Goal: Task Accomplishment & Management: Use online tool/utility

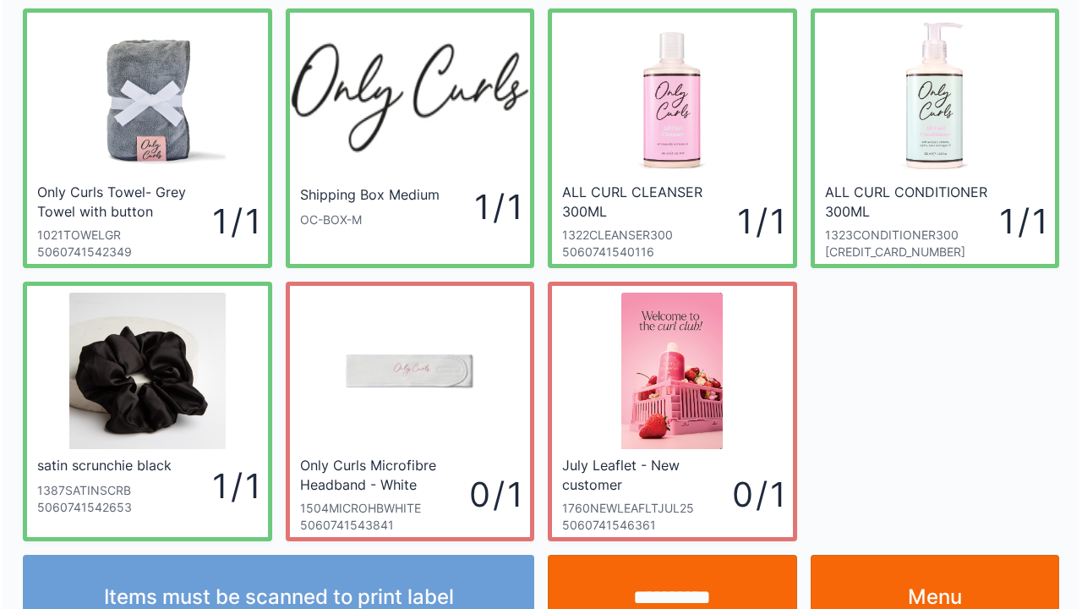
scroll to position [98, 0]
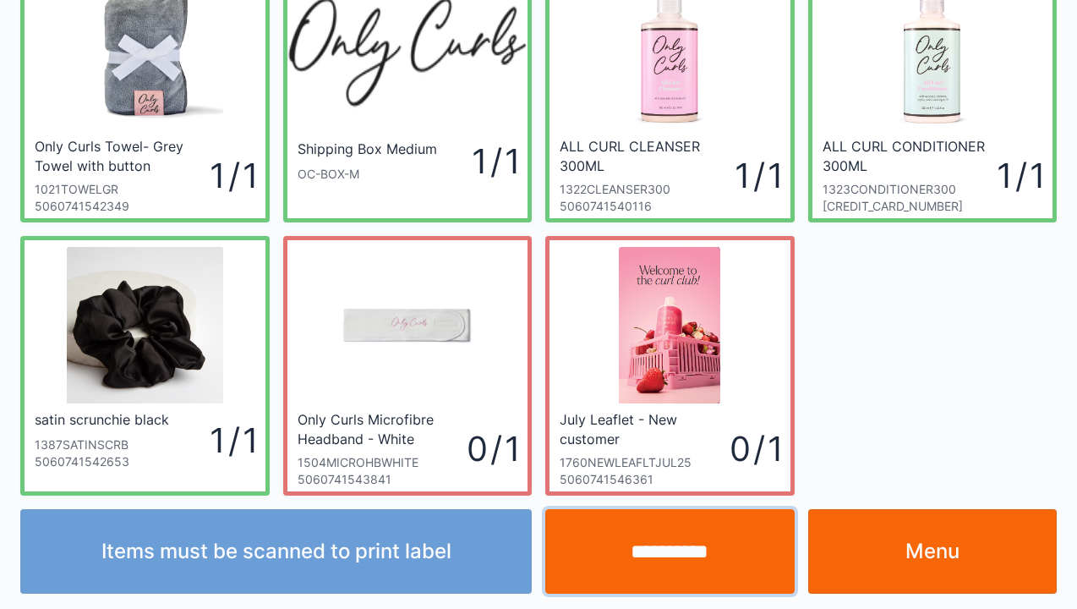
click at [725, 548] on input "**********" at bounding box center [669, 551] width 249 height 85
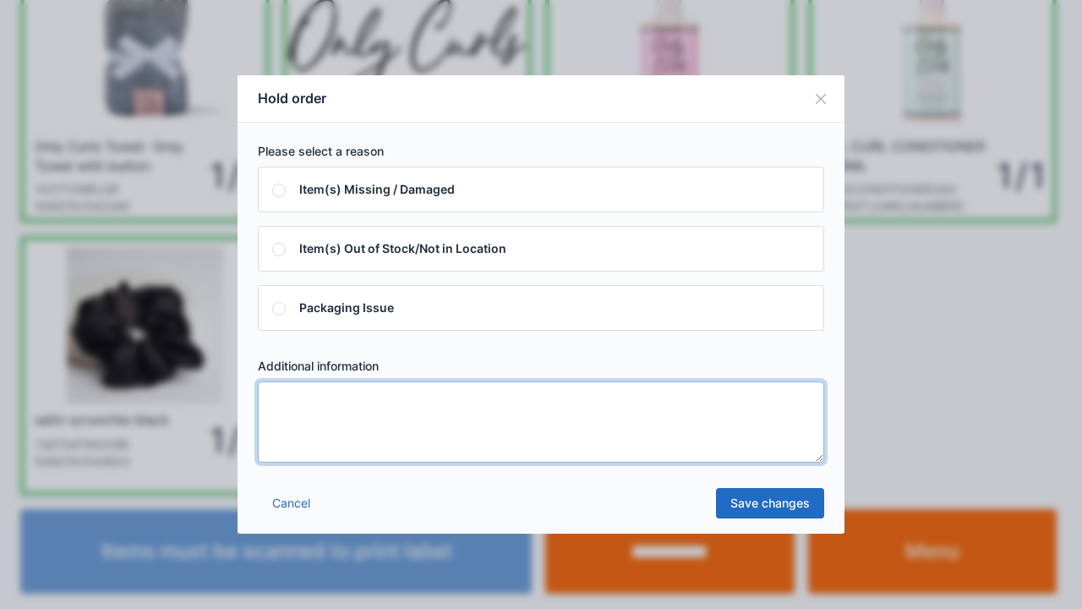
click at [436, 450] on textarea at bounding box center [541, 421] width 566 height 81
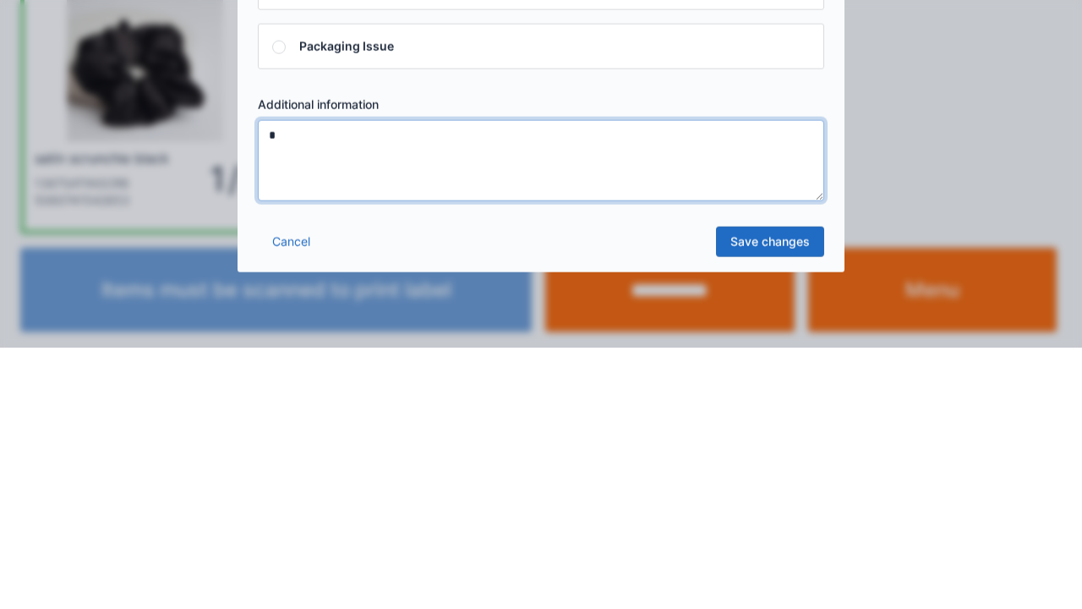
type textarea "*"
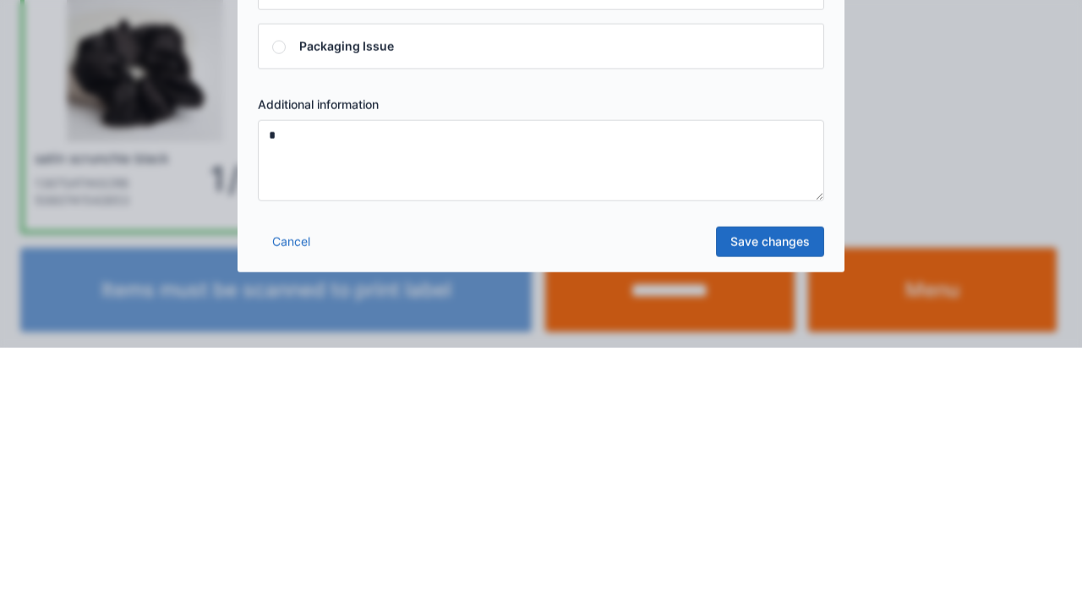
click at [815, 515] on link "Save changes" at bounding box center [770, 503] width 108 height 30
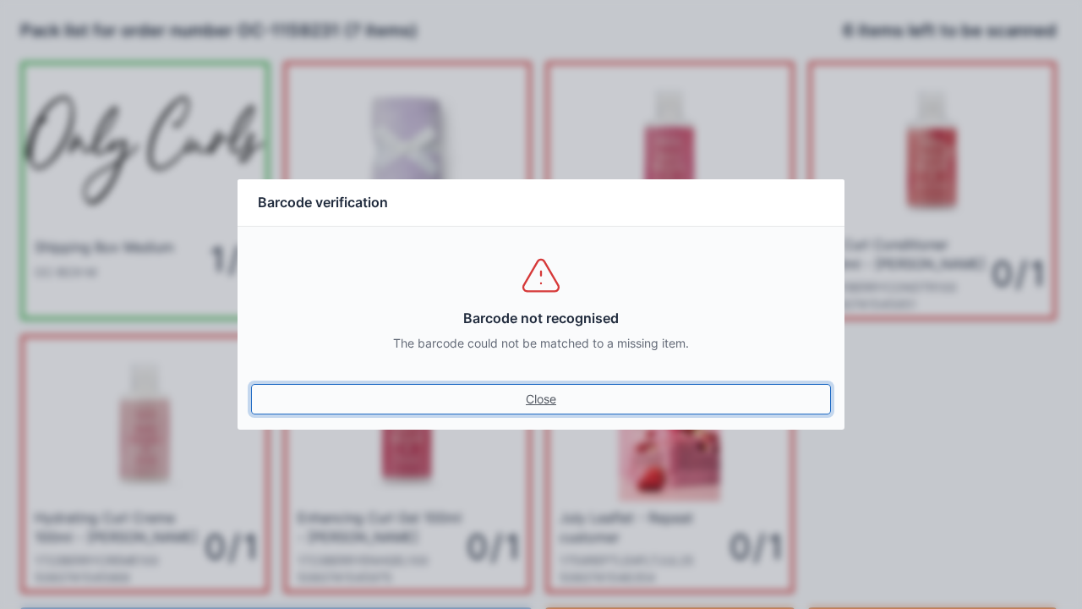
click at [544, 390] on link "Close" at bounding box center [541, 399] width 580 height 30
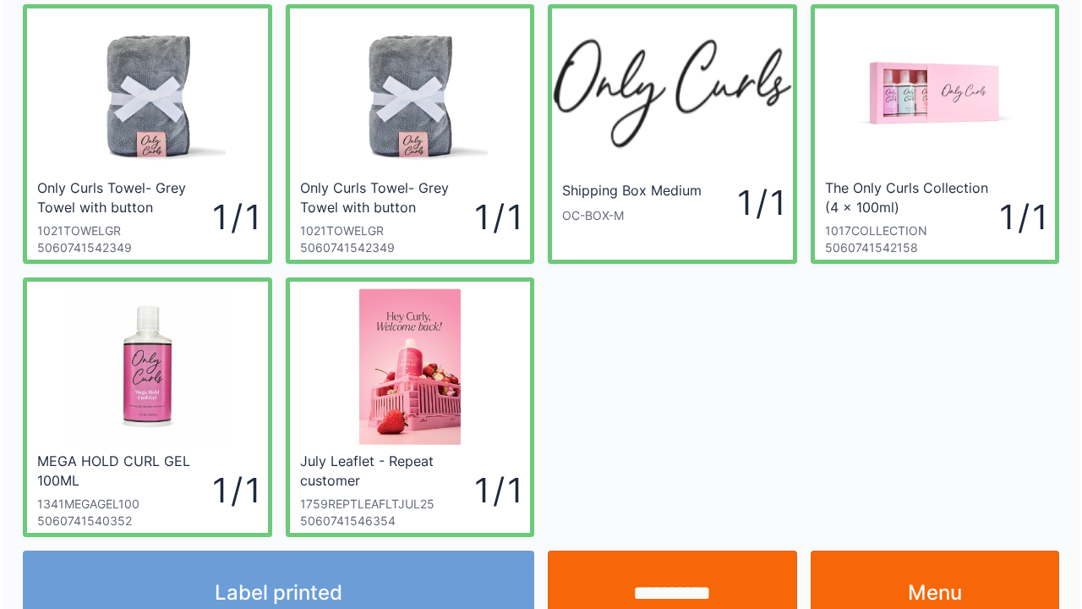
scroll to position [98, 0]
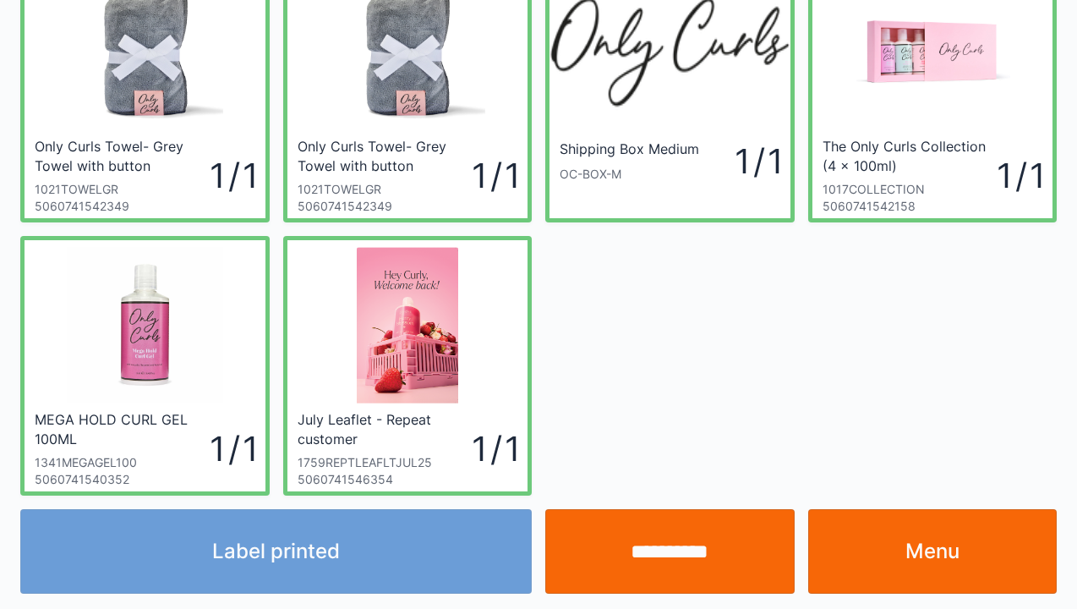
click at [660, 555] on input "**********" at bounding box center [669, 551] width 249 height 85
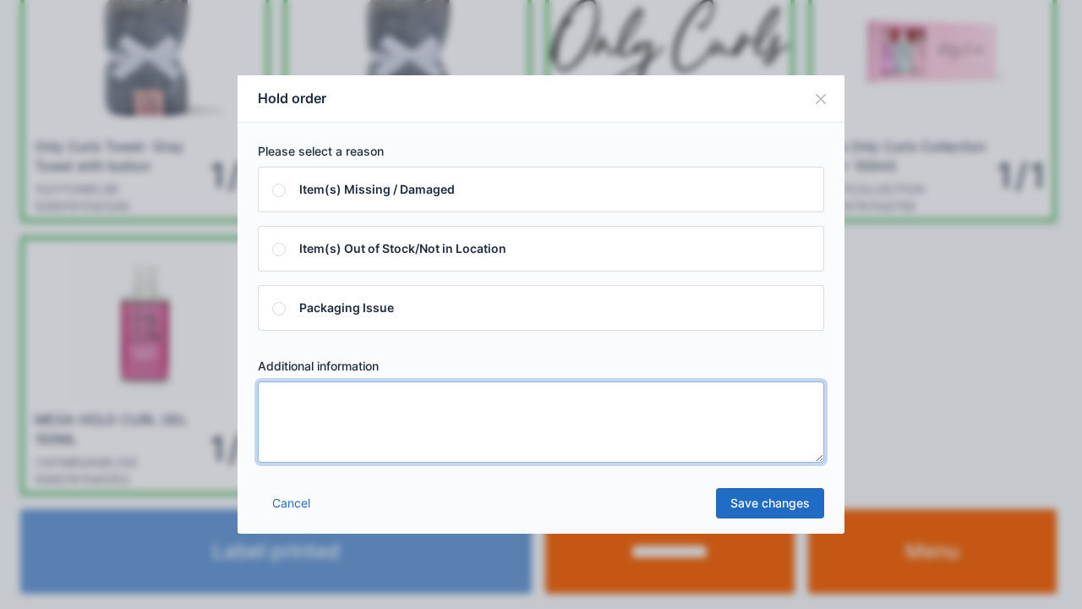
click at [355, 447] on textarea at bounding box center [541, 421] width 566 height 81
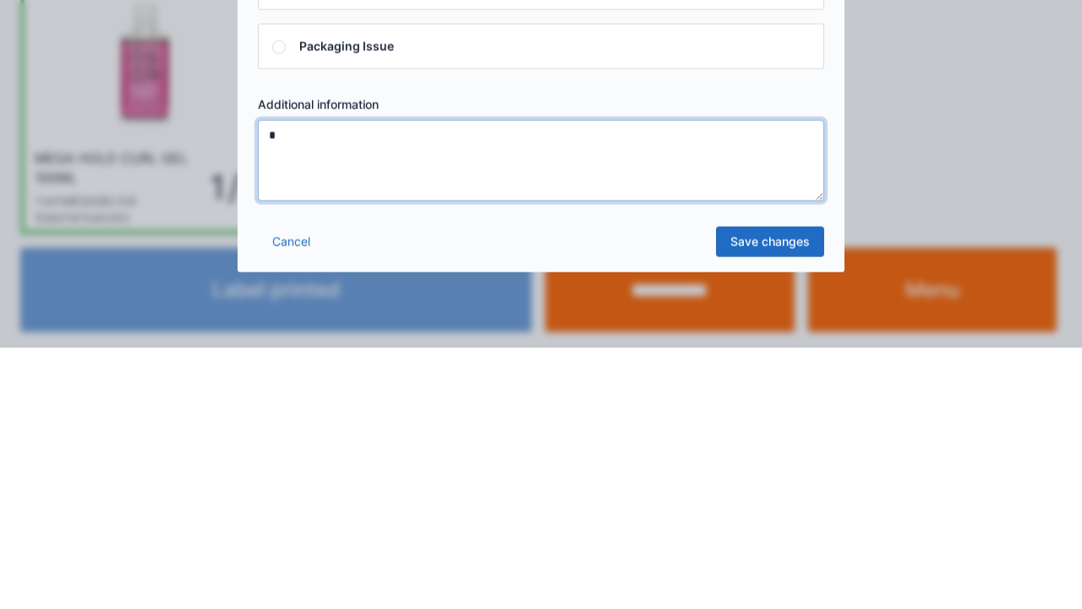
type textarea "*"
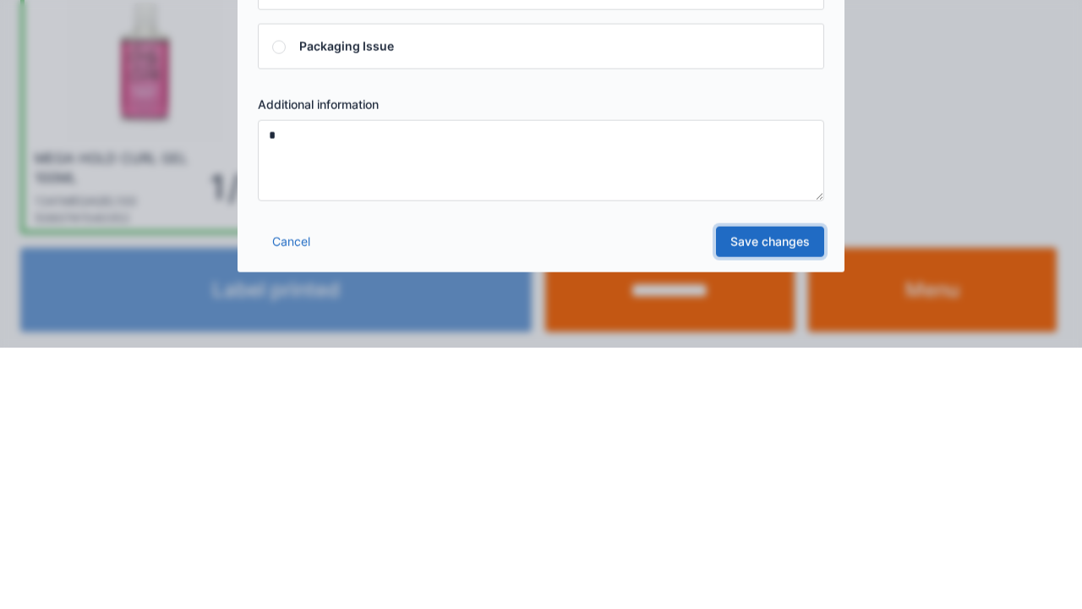
click at [763, 514] on link "Save changes" at bounding box center [770, 503] width 108 height 30
